Goal: Information Seeking & Learning: Learn about a topic

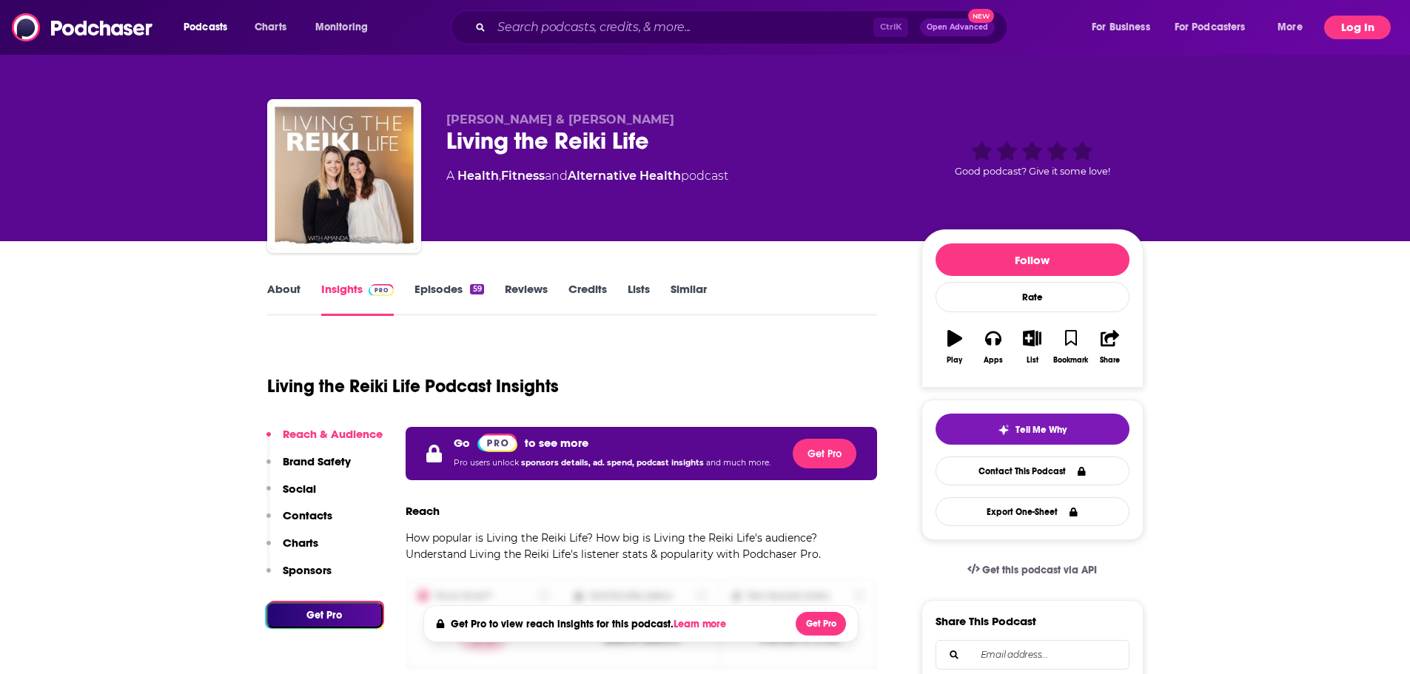
click at [1340, 28] on button "Log In" at bounding box center [1357, 28] width 67 height 24
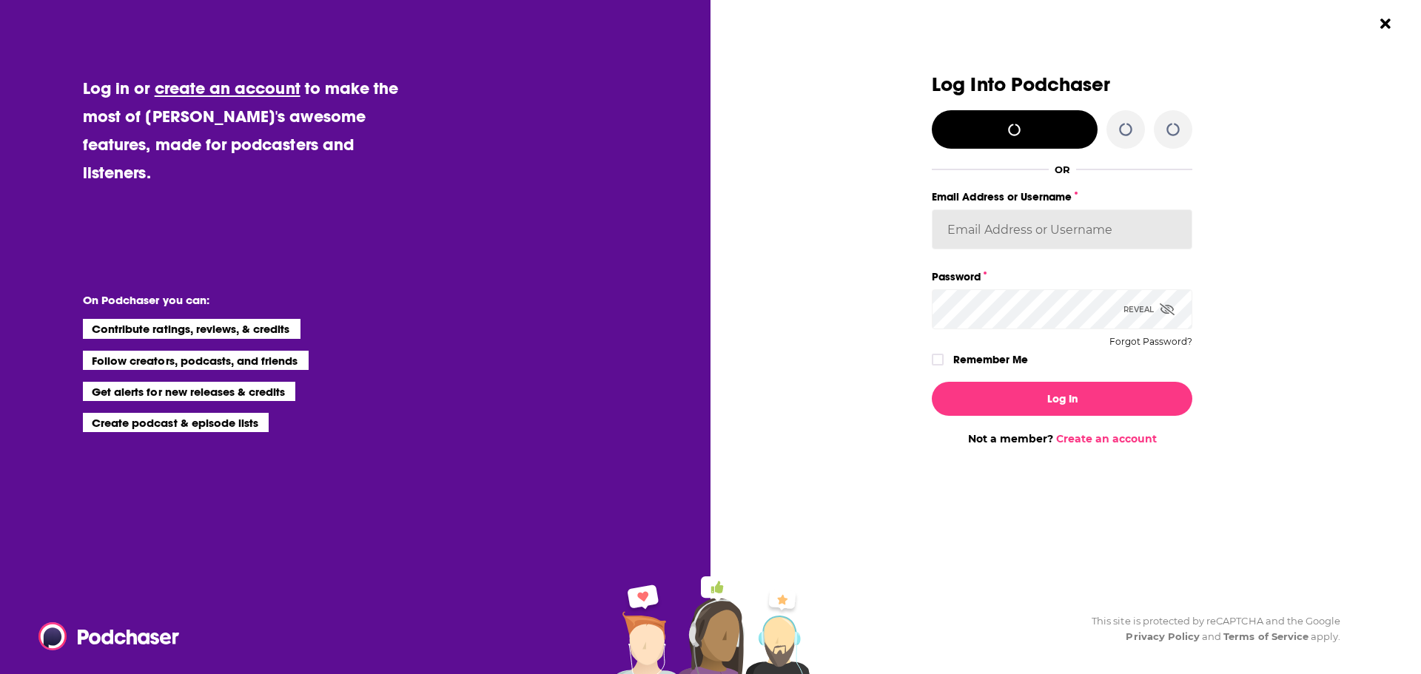
type input "Spiral5-G1"
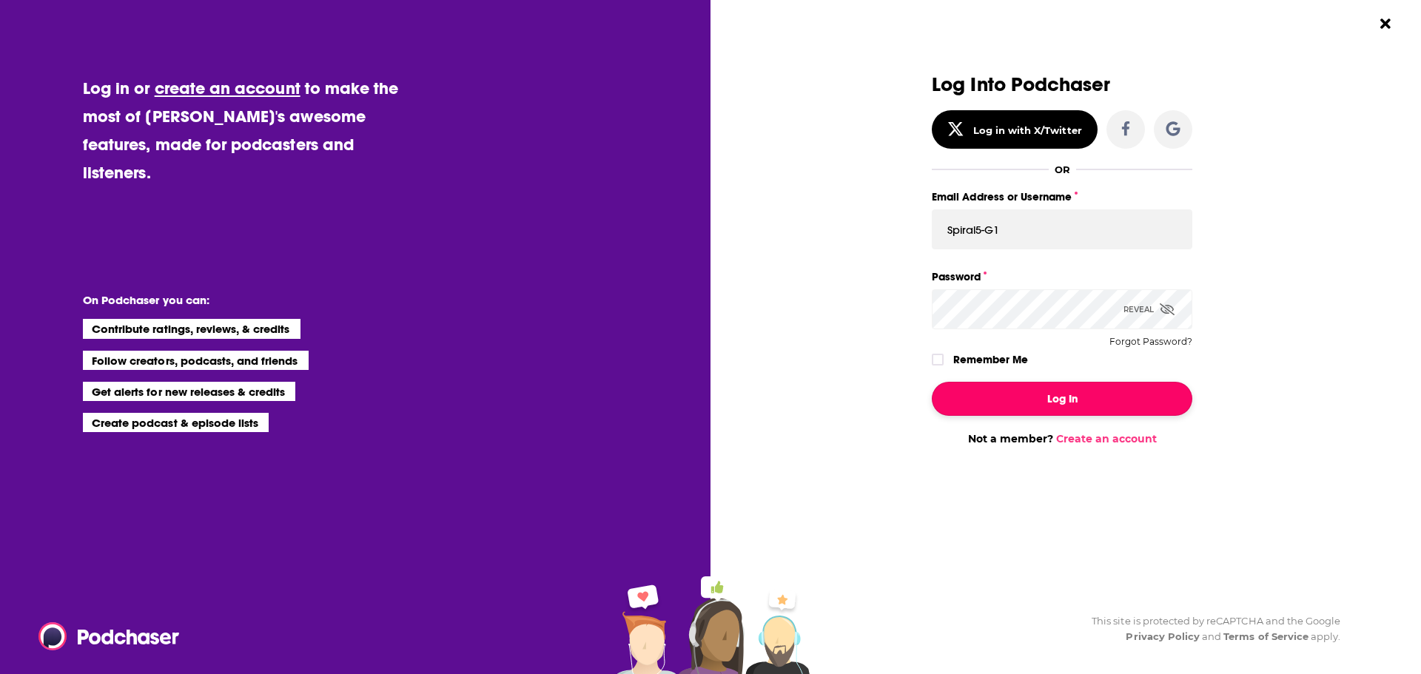
click at [1054, 401] on button "Log In" at bounding box center [1062, 399] width 260 height 34
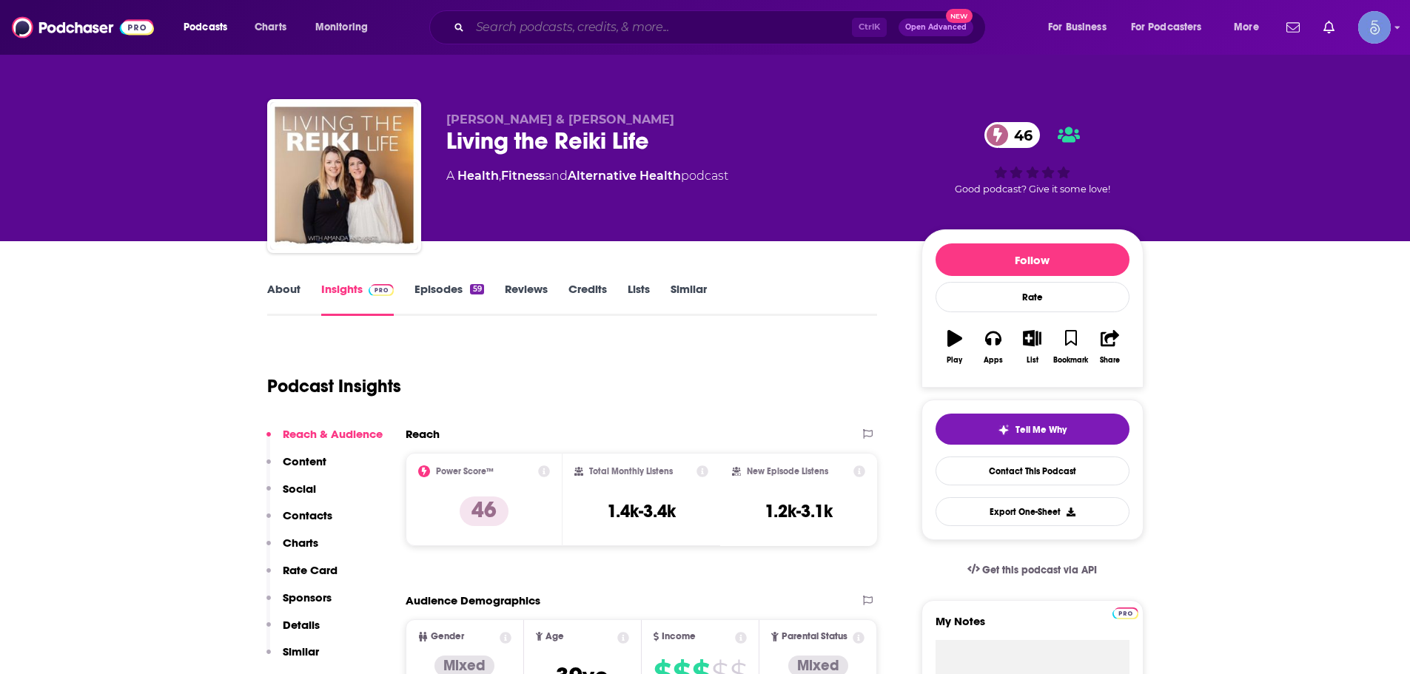
click at [518, 30] on input "Search podcasts, credits, & more..." at bounding box center [661, 28] width 382 height 24
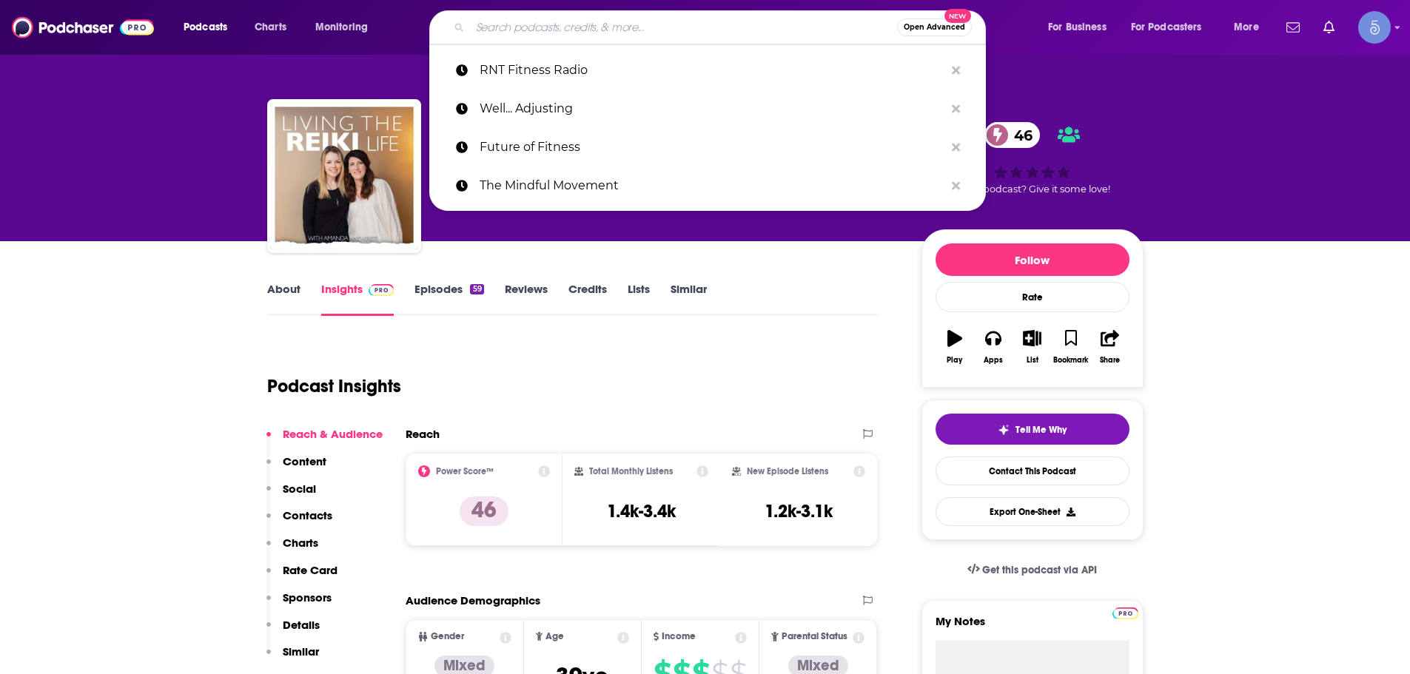
paste input "What Happens in Vagus"
type input "What Happens in Vagus"
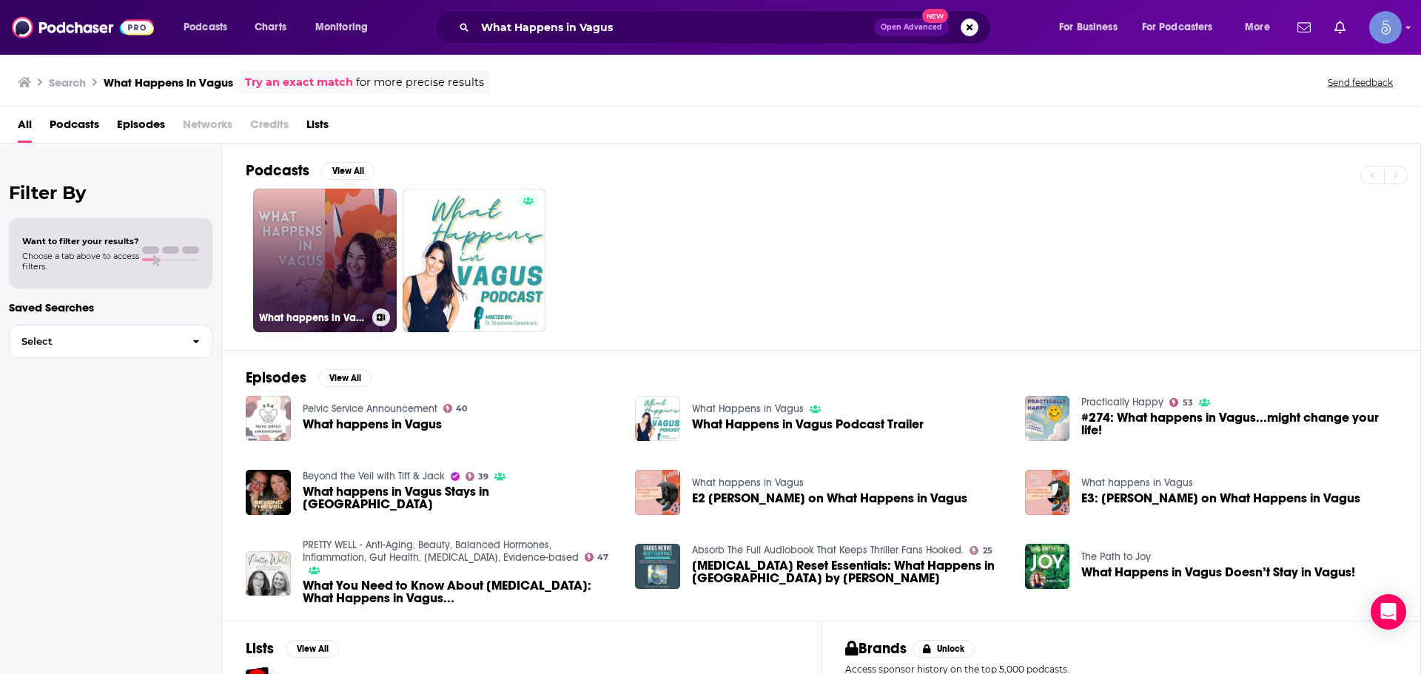
click at [283, 235] on link "What happens in Vagus" at bounding box center [325, 261] width 144 height 144
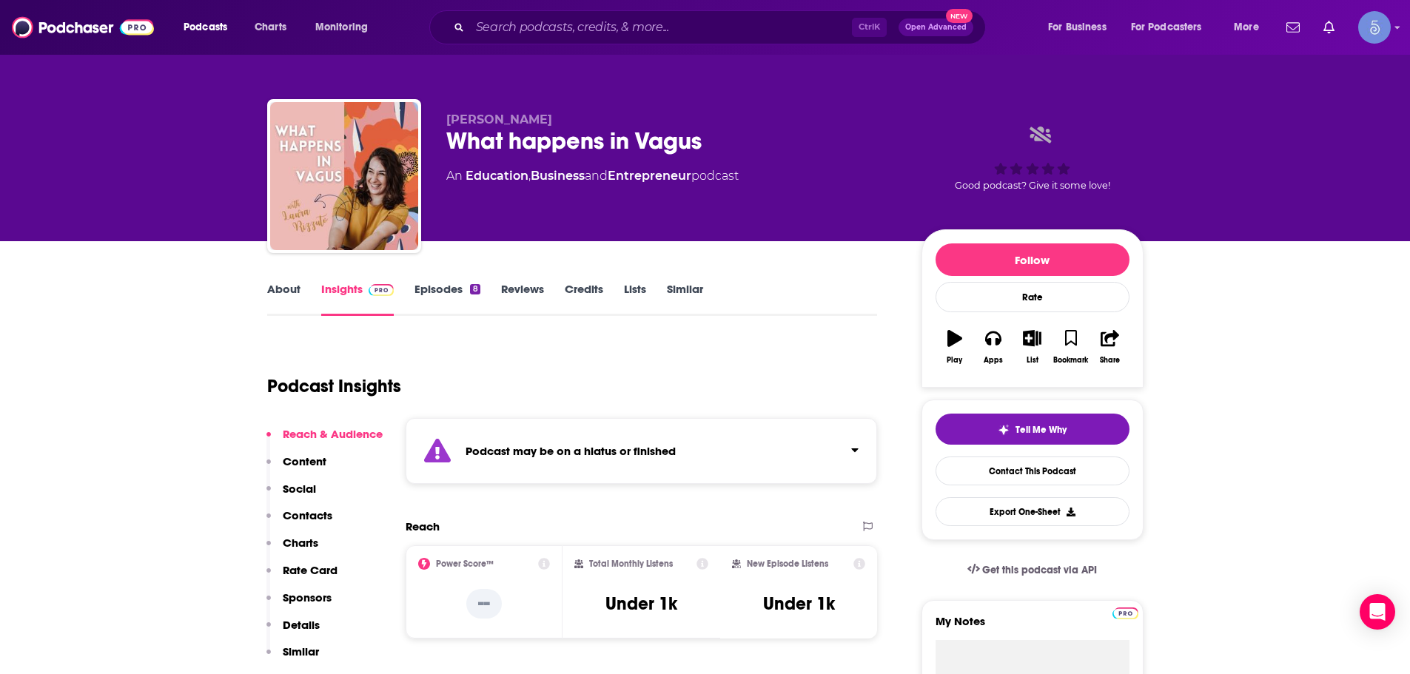
click at [859, 458] on div "Podcast may be on a hiatus or finished" at bounding box center [642, 451] width 472 height 66
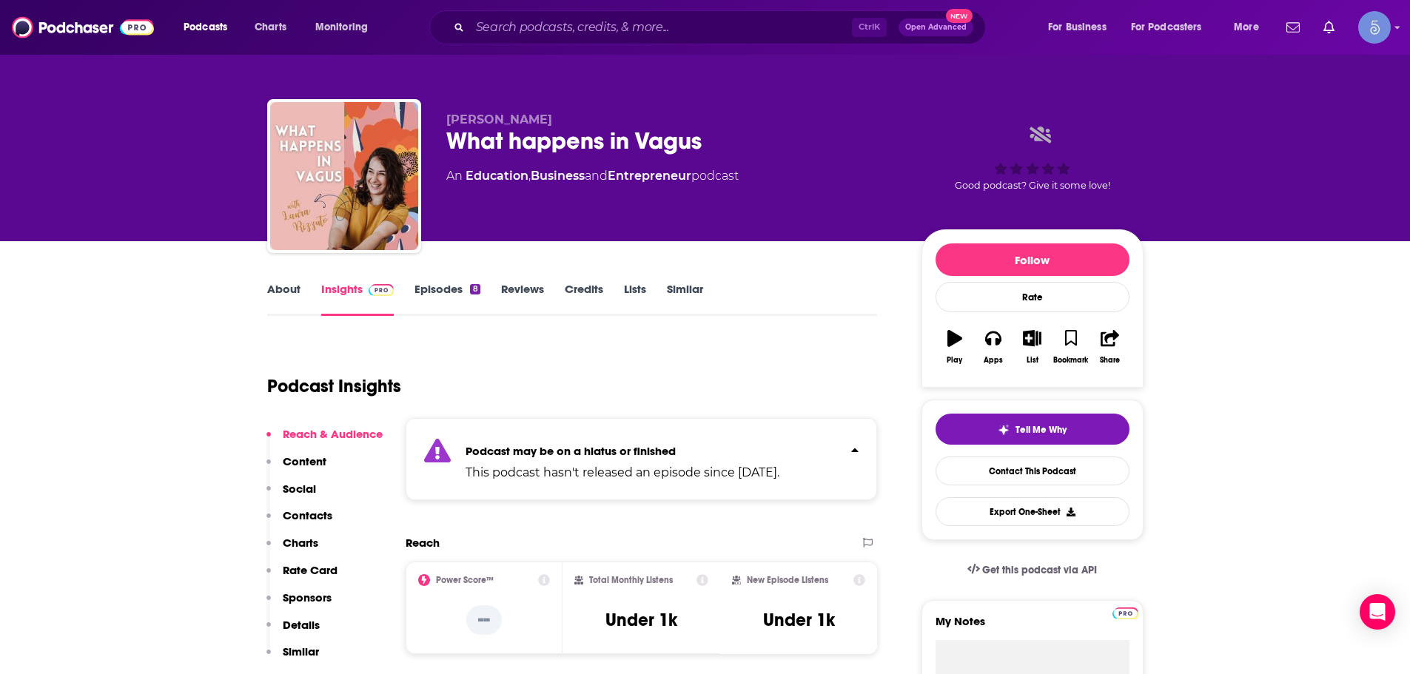
click at [859, 448] on div "Podcast may be on a hiatus or finished This podcast hasn't released an episode …" at bounding box center [642, 459] width 472 height 82
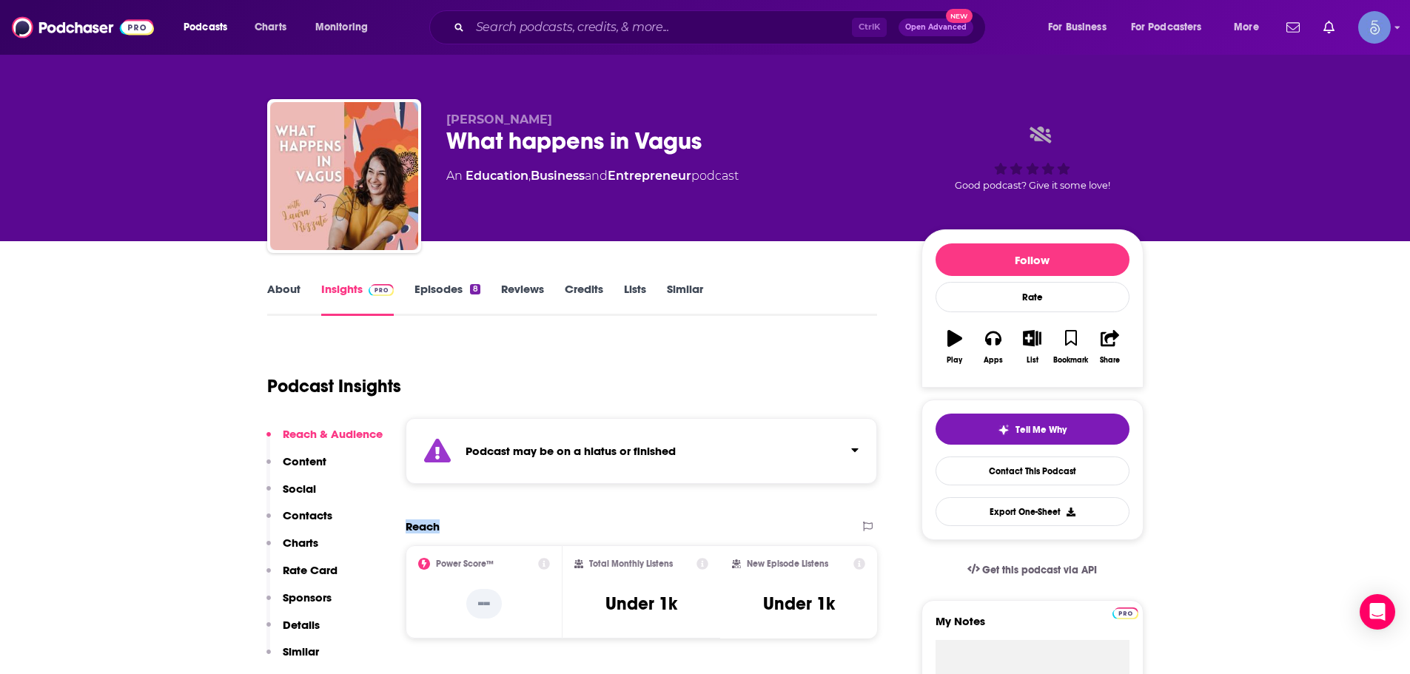
click at [859, 448] on div "Podcast may be on a hiatus or finished" at bounding box center [642, 451] width 472 height 66
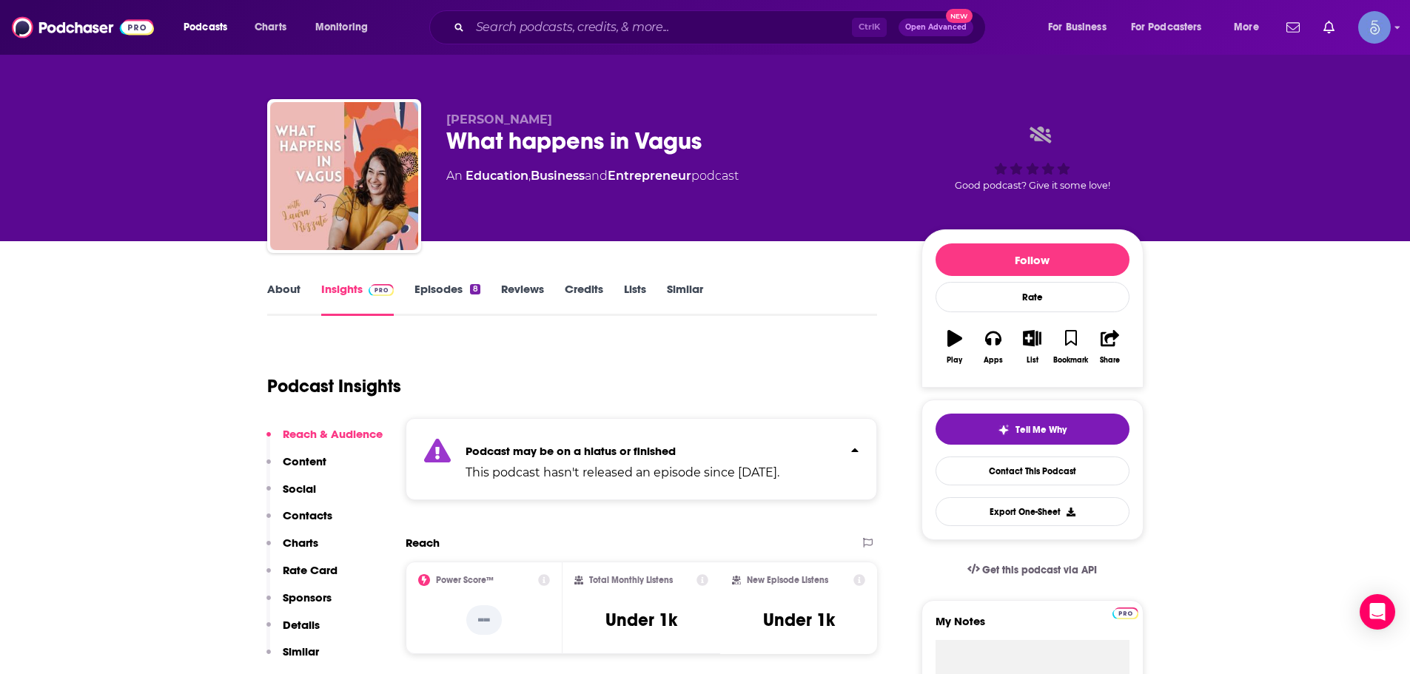
click at [787, 349] on div "Podcast Insights" at bounding box center [566, 377] width 599 height 75
drag, startPoint x: 443, startPoint y: 138, endPoint x: 817, endPoint y: 127, distance: 373.9
click at [817, 127] on div "[PERSON_NAME] What happens in Vagus An Education , Business and Entrepreneur po…" at bounding box center [705, 179] width 876 height 160
copy h2 "What happens in Vagus"
click at [521, 24] on input "Search podcasts, credits, & more..." at bounding box center [661, 28] width 382 height 24
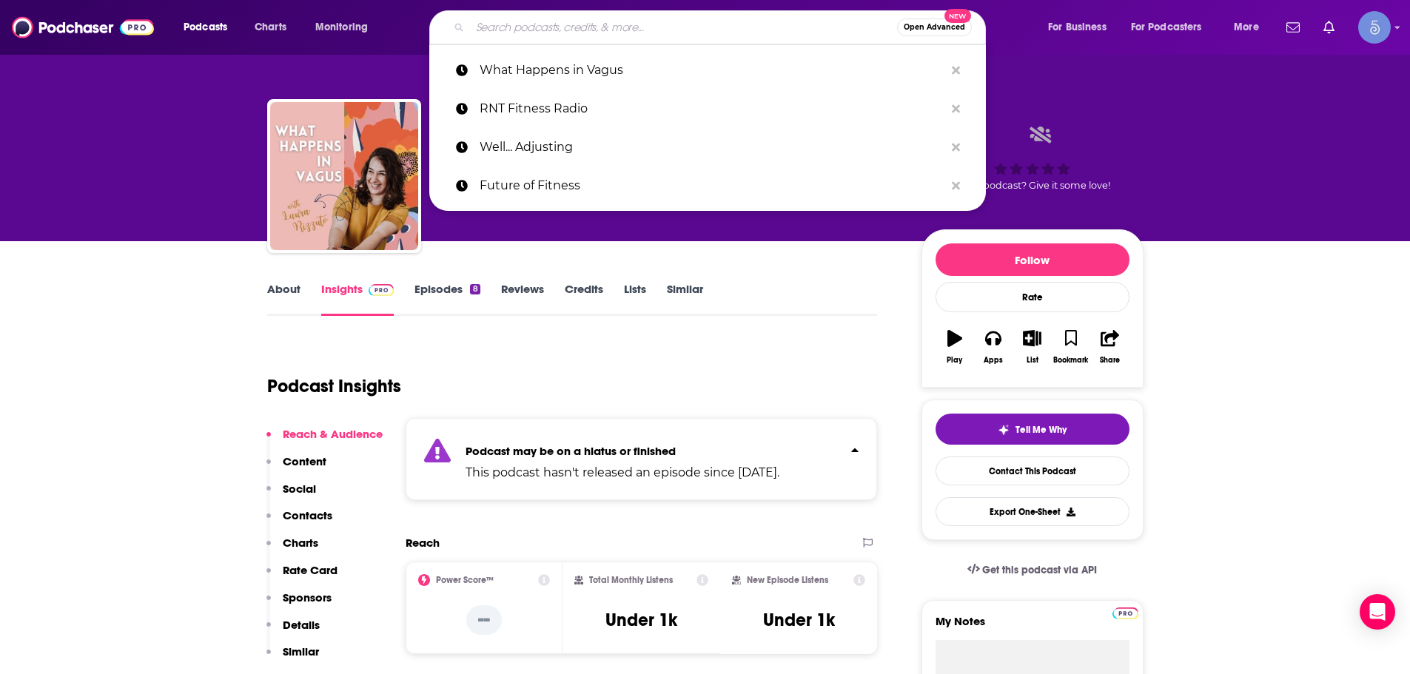
paste input "The Energy Rx"
type input "The Energy Rx"
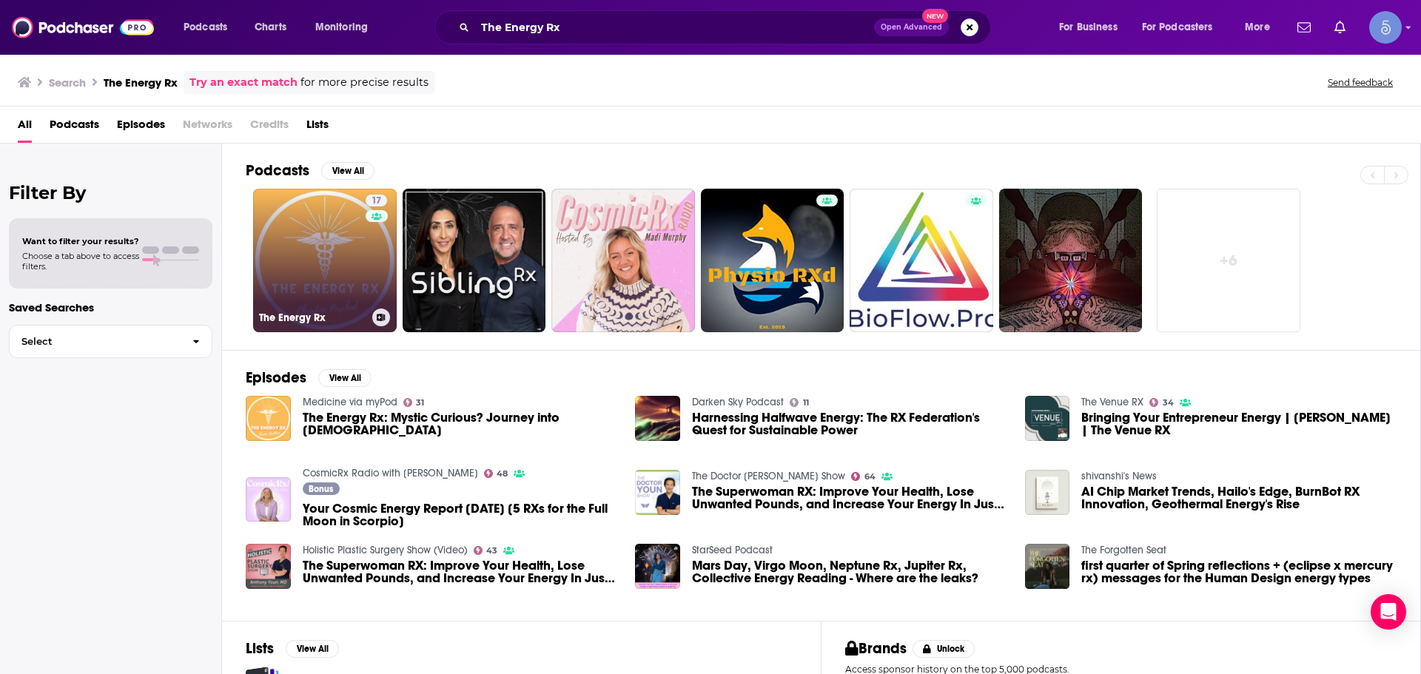
click at [282, 275] on link "17 The Energy Rx" at bounding box center [325, 261] width 144 height 144
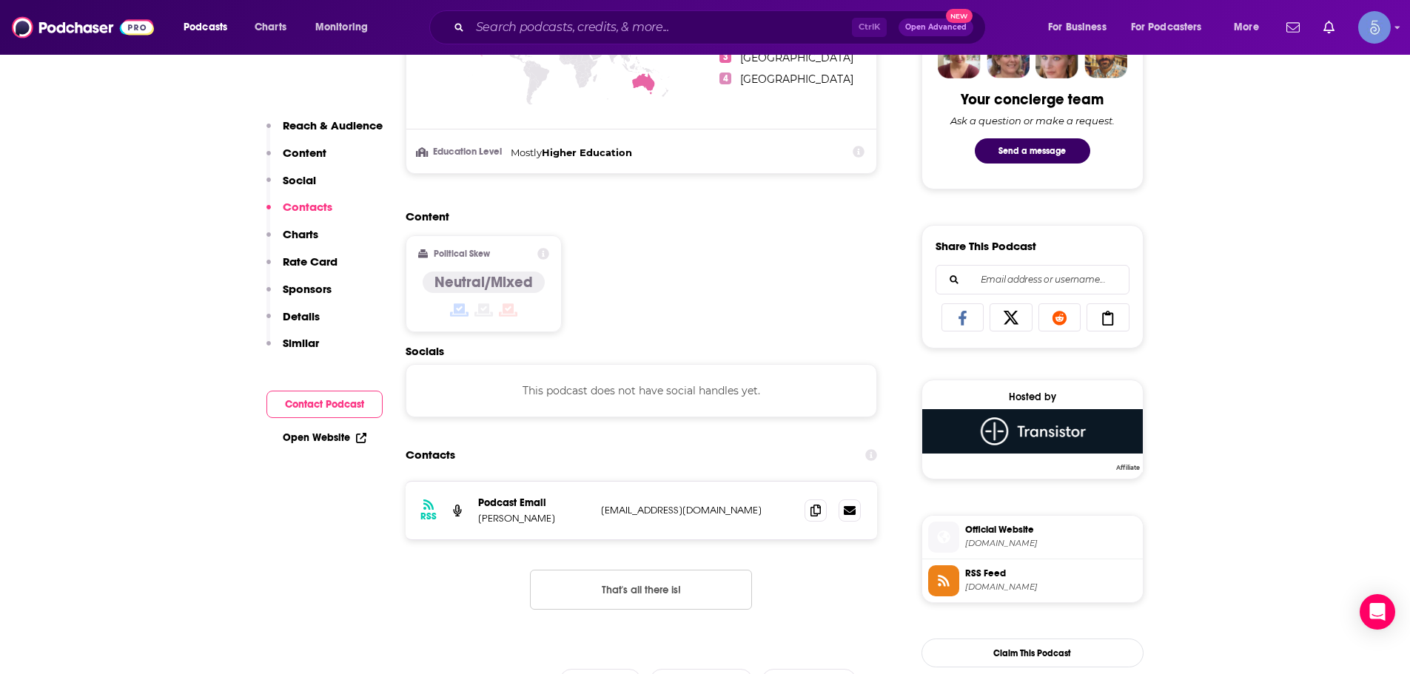
scroll to position [740, 0]
